Goal: Find specific page/section: Find specific page/section

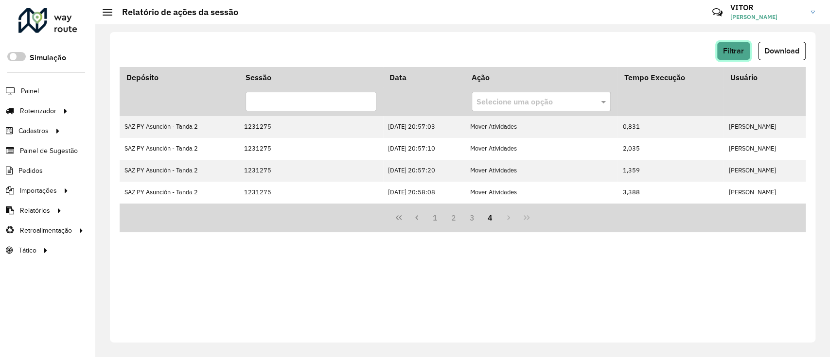
click at [743, 59] on button "Filtrar" at bounding box center [734, 51] width 34 height 18
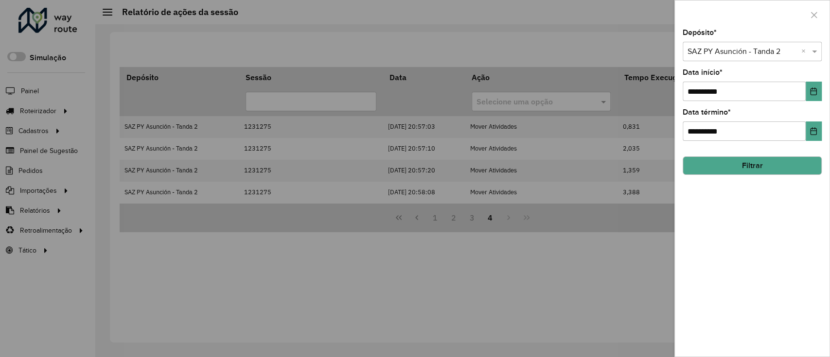
click at [740, 174] on button "Filtrar" at bounding box center [752, 166] width 139 height 18
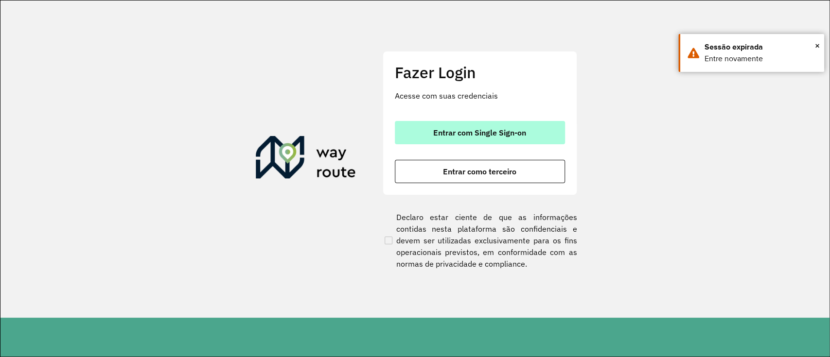
click at [464, 136] on span "Entrar com Single Sign-on" at bounding box center [479, 133] width 93 height 8
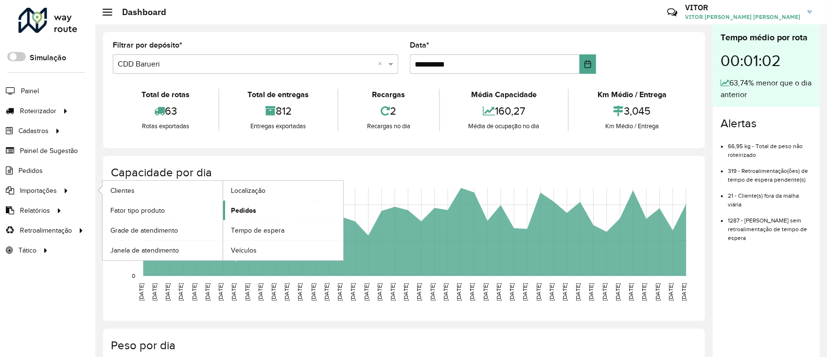
click at [280, 208] on link "Pedidos" at bounding box center [283, 210] width 120 height 19
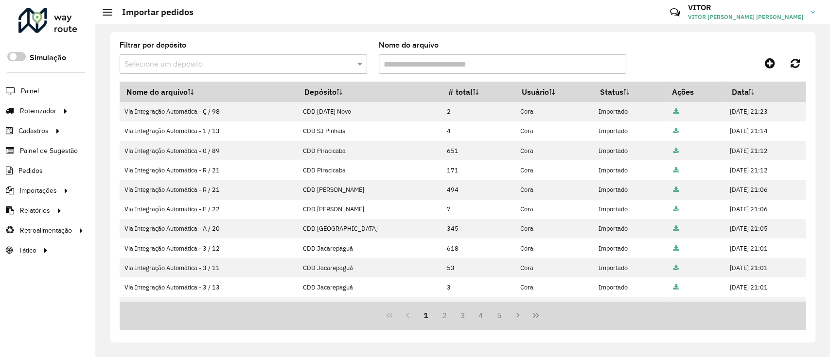
click at [269, 59] on input "text" at bounding box center [234, 65] width 218 height 12
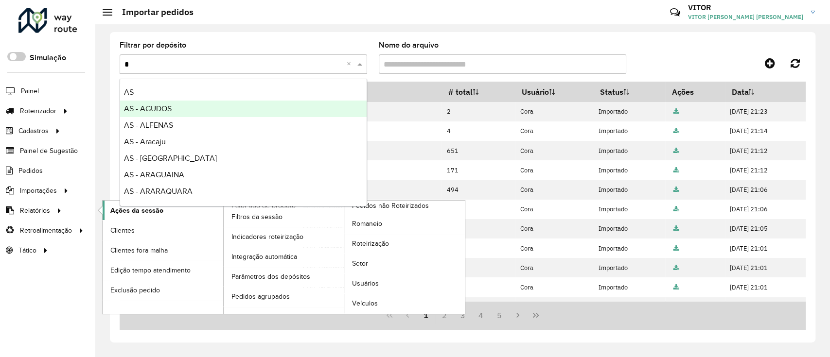
type input "*"
click at [159, 216] on link "Ações da sessão" at bounding box center [163, 210] width 121 height 19
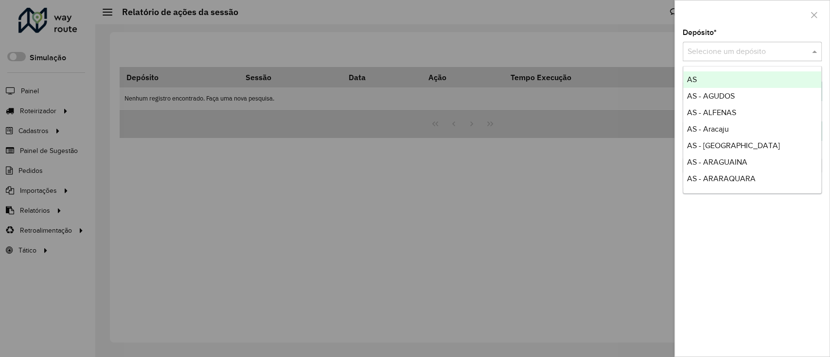
click at [762, 44] on div "Selecione um depósito" at bounding box center [752, 51] width 139 height 19
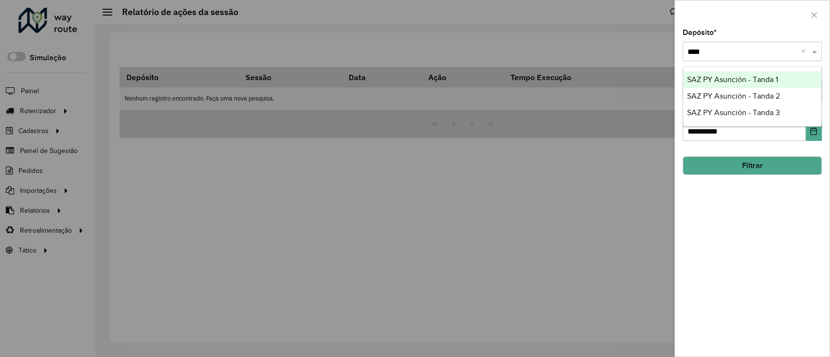
type input "*****"
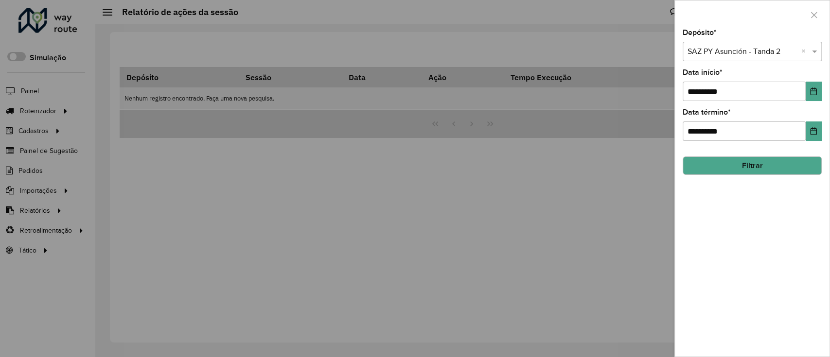
click at [761, 180] on div "**********" at bounding box center [752, 193] width 155 height 328
click at [725, 157] on button "Filtrar" at bounding box center [752, 166] width 139 height 18
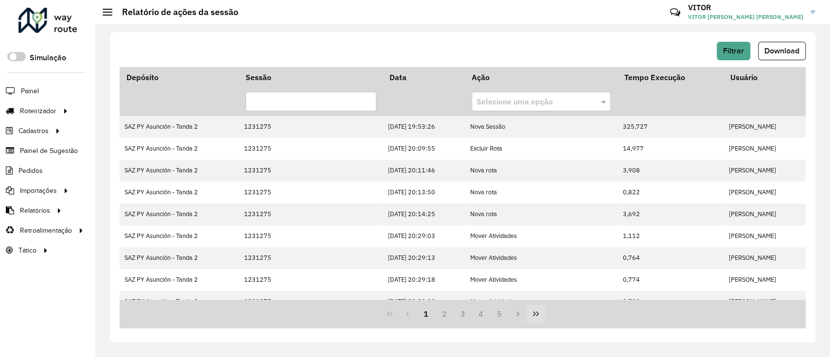
click at [545, 318] on button "Last Page" at bounding box center [536, 314] width 18 height 18
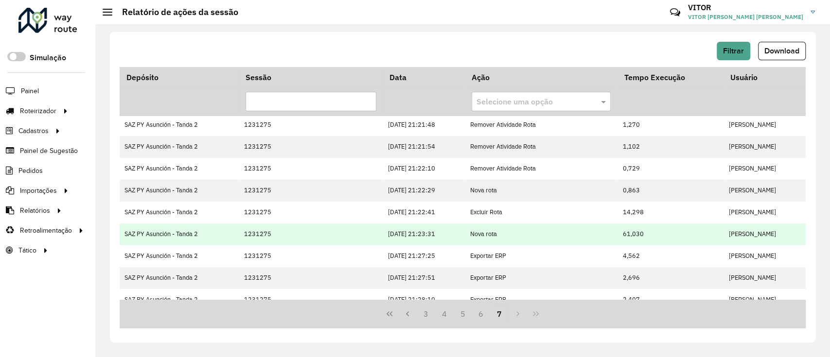
scroll to position [35, 0]
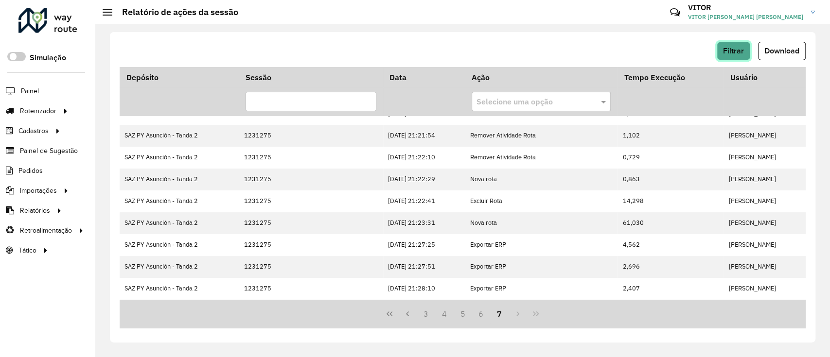
click at [732, 50] on span "Filtrar" at bounding box center [733, 51] width 21 height 8
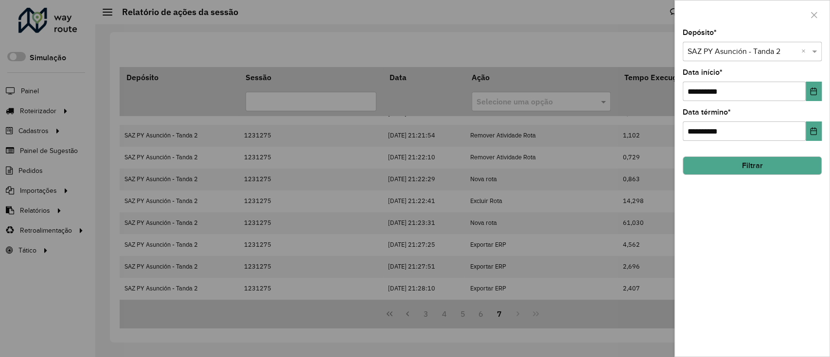
click at [753, 50] on input "text" at bounding box center [743, 52] width 110 height 12
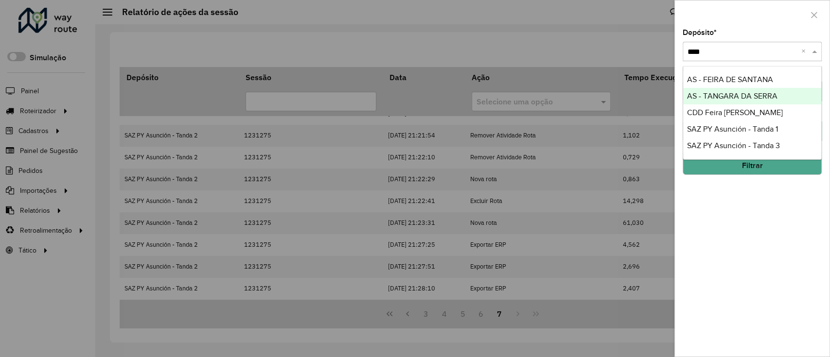
type input "*****"
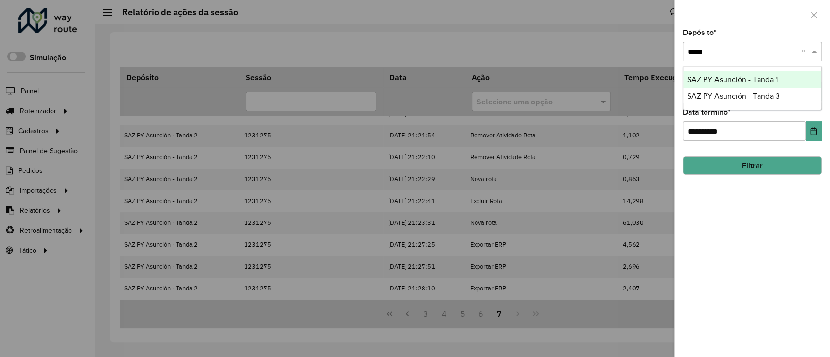
click at [746, 96] on span "SAZ PY Asunción - Tanda 3" at bounding box center [733, 96] width 93 height 8
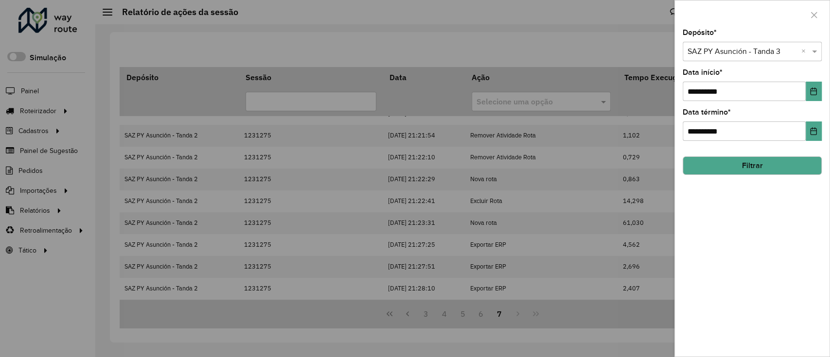
click at [786, 167] on button "Filtrar" at bounding box center [752, 166] width 139 height 18
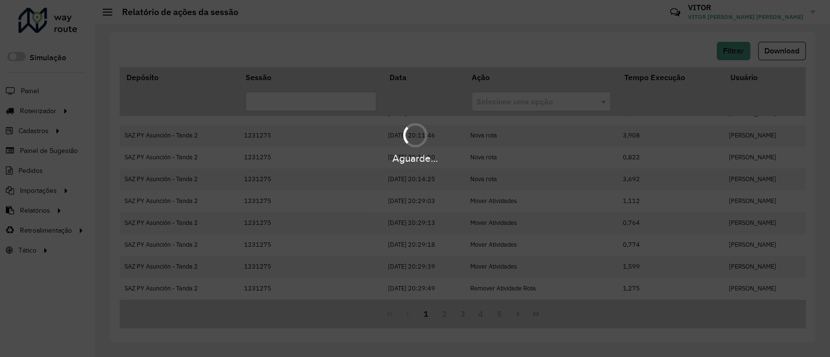
scroll to position [0, 0]
